Goal: Task Accomplishment & Management: Use online tool/utility

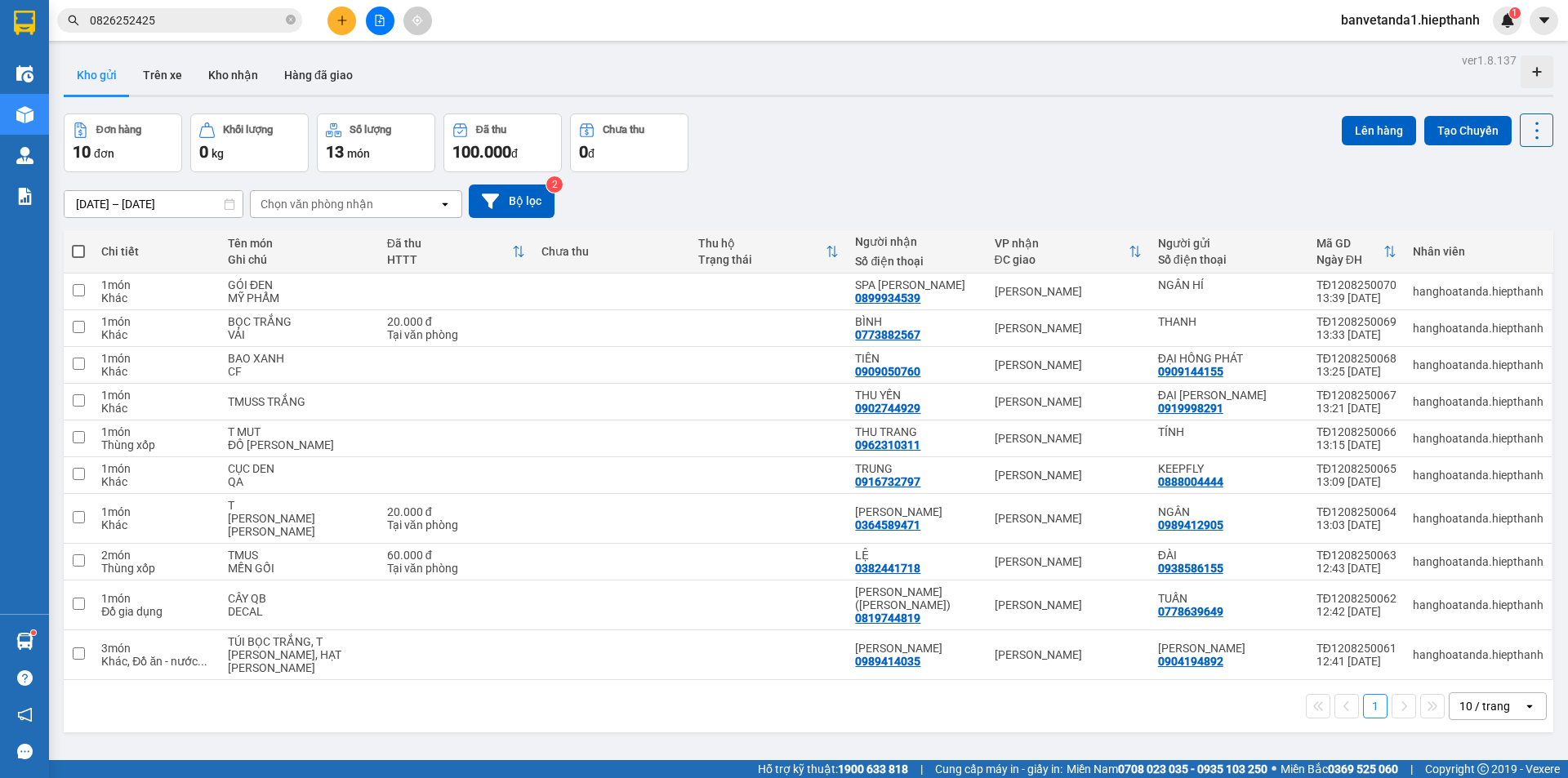
click at [383, 22] on button at bounding box center [380, 21] width 29 height 29
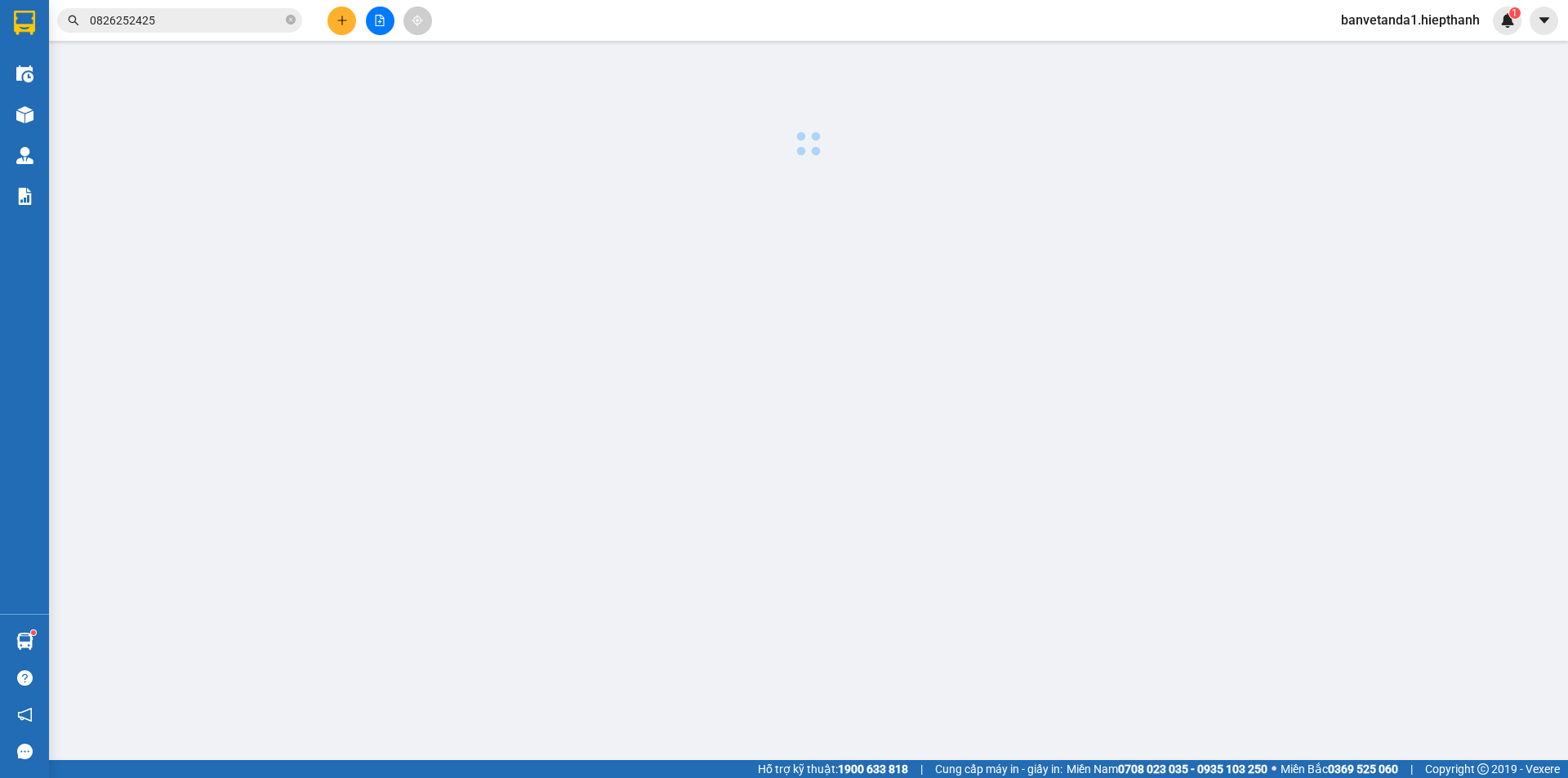
click at [385, 22] on button at bounding box center [380, 21] width 29 height 29
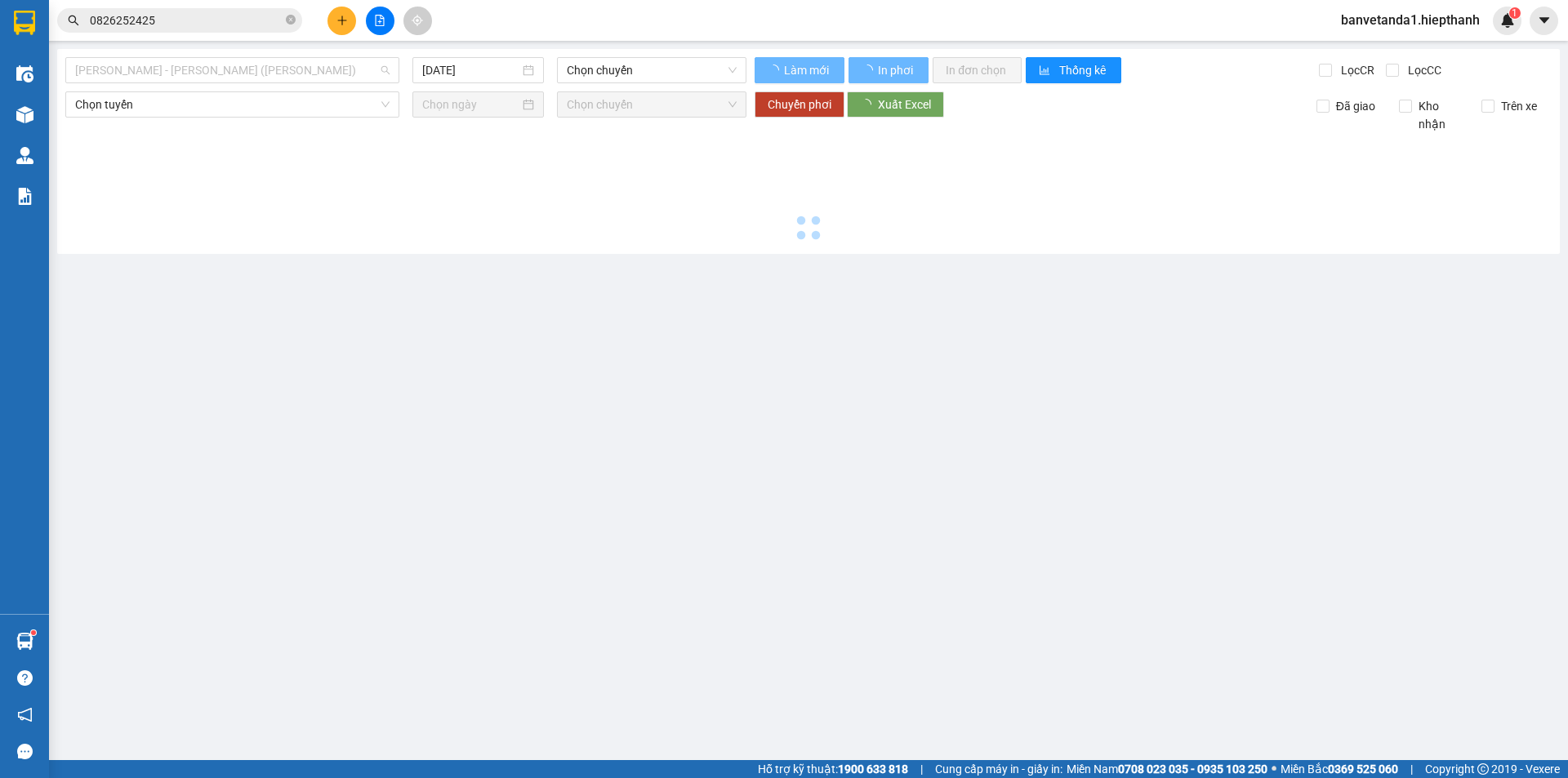
drag, startPoint x: 197, startPoint y: 80, endPoint x: 202, endPoint y: 120, distance: 40.3
click at [209, 71] on span "[PERSON_NAME] - [PERSON_NAME] ([PERSON_NAME])" at bounding box center [232, 70] width 314 height 24
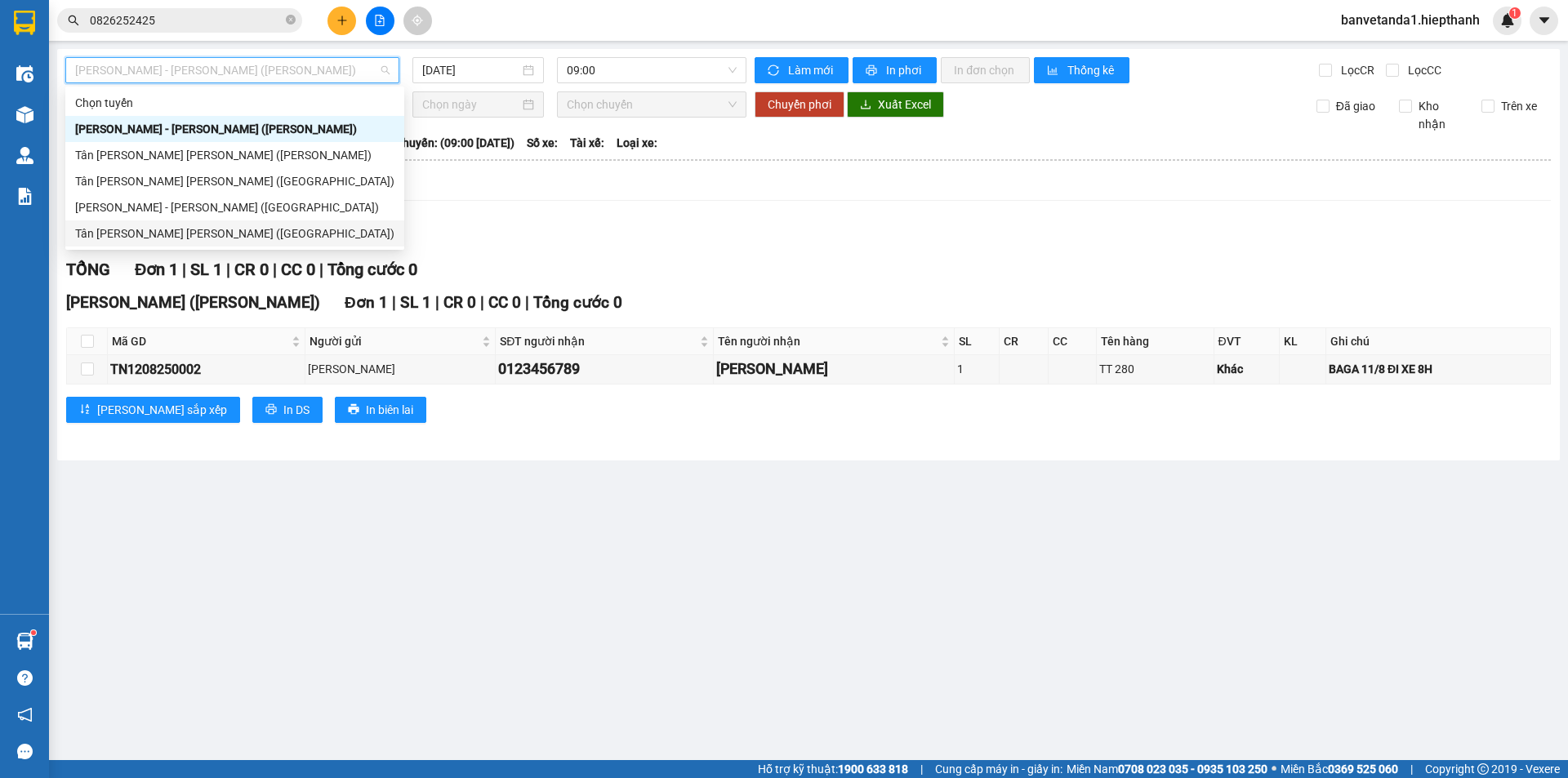
click at [164, 233] on div "Tân [PERSON_NAME] [PERSON_NAME] ([GEOGRAPHIC_DATA])" at bounding box center [234, 233] width 319 height 18
type input "[DATE]"
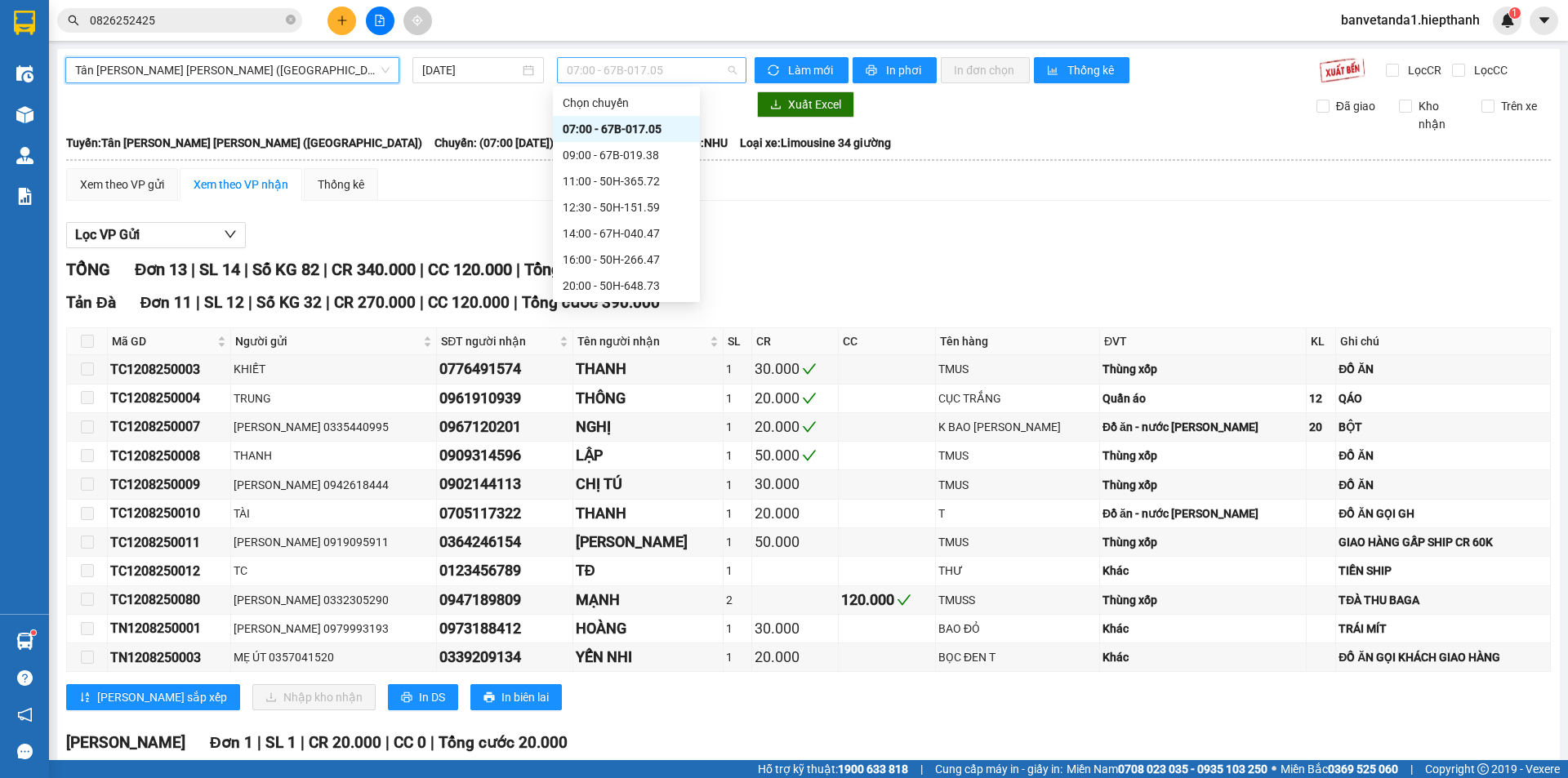
click at [596, 61] on span "07:00 - 67B-017.05" at bounding box center [652, 70] width 170 height 24
drag, startPoint x: 599, startPoint y: 262, endPoint x: 596, endPoint y: 248, distance: 14.3
click at [598, 251] on div "16:00 - 50H-266.47" at bounding box center [626, 259] width 127 height 18
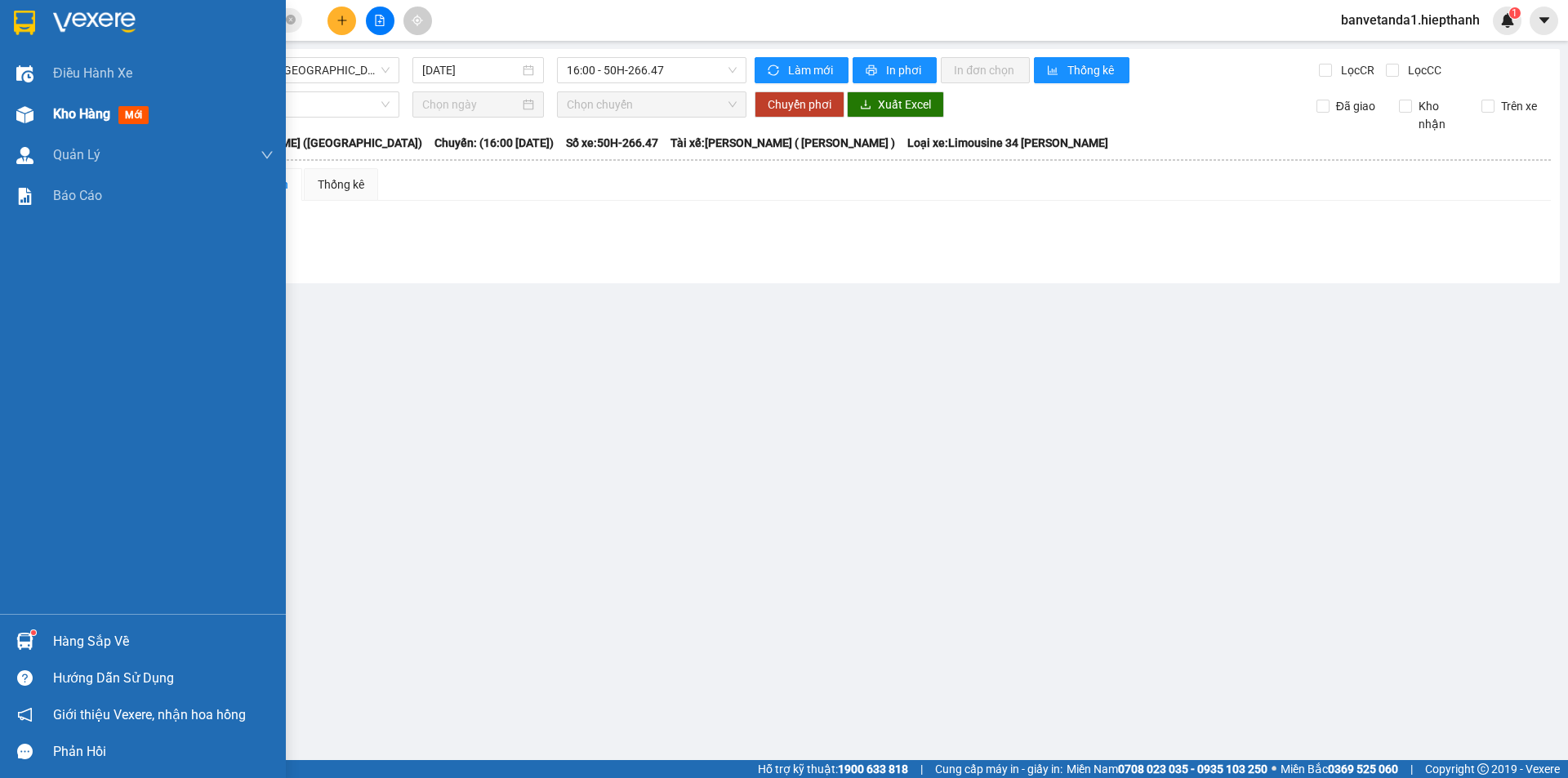
click at [121, 106] on div "Kho hàng mới" at bounding box center [104, 114] width 102 height 21
